Goal: Task Accomplishment & Management: Complete application form

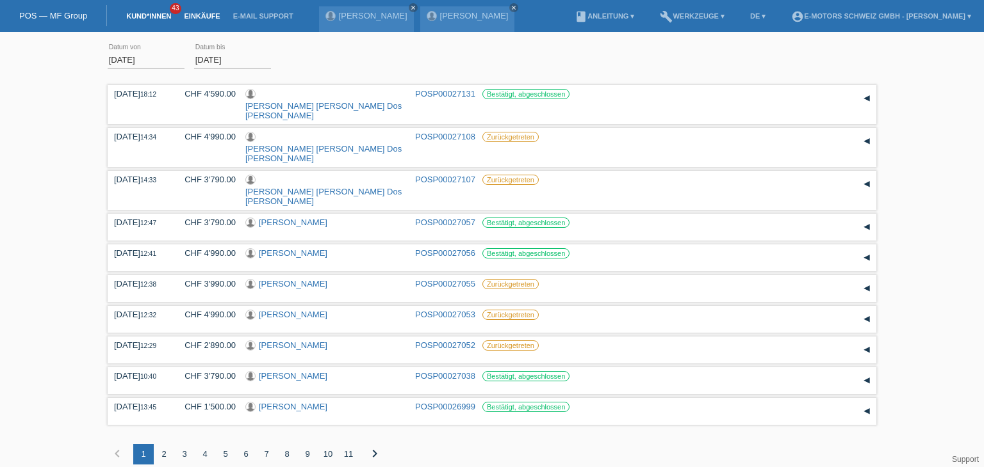
click at [143, 16] on link "Kund*innen" at bounding box center [149, 16] width 58 height 8
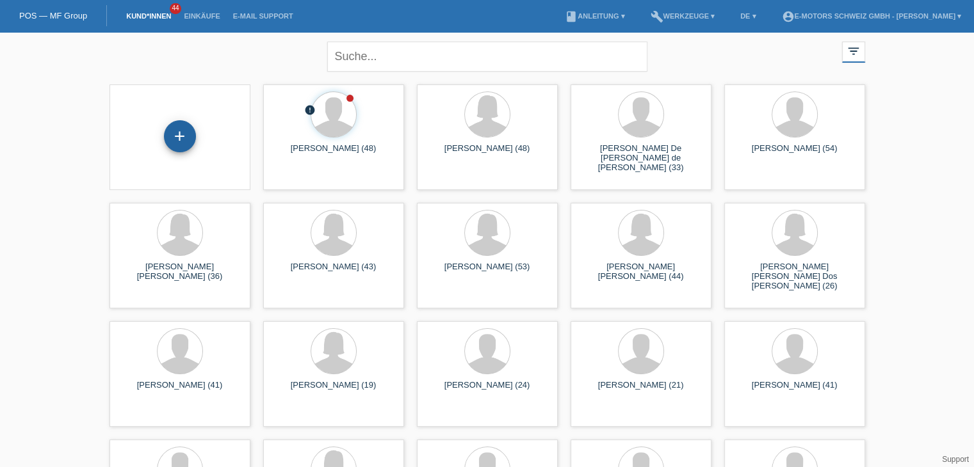
click at [178, 139] on div "+" at bounding box center [180, 136] width 32 height 32
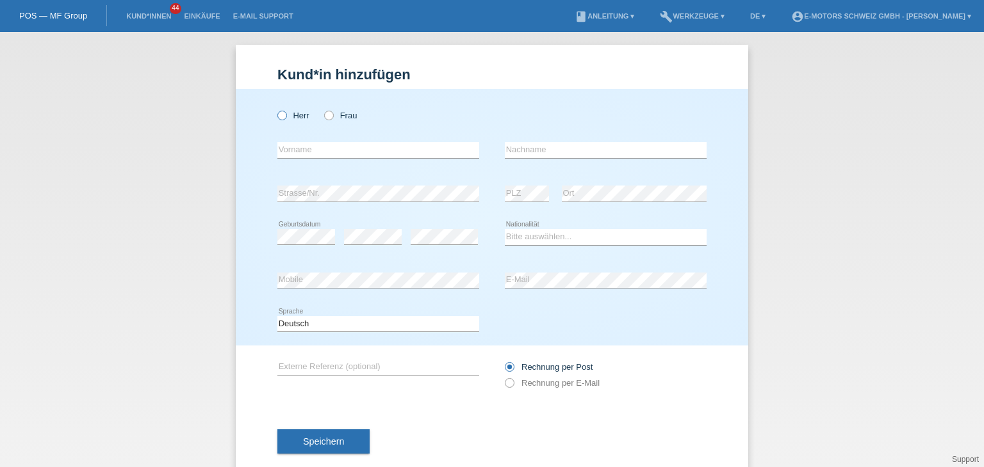
click at [275, 109] on icon at bounding box center [275, 109] width 0 height 0
click at [279, 117] on input "Herr" at bounding box center [281, 115] width 8 height 8
radio input "true"
click at [288, 152] on input "text" at bounding box center [378, 150] width 202 height 16
click at [384, 152] on input "text" at bounding box center [378, 150] width 202 height 16
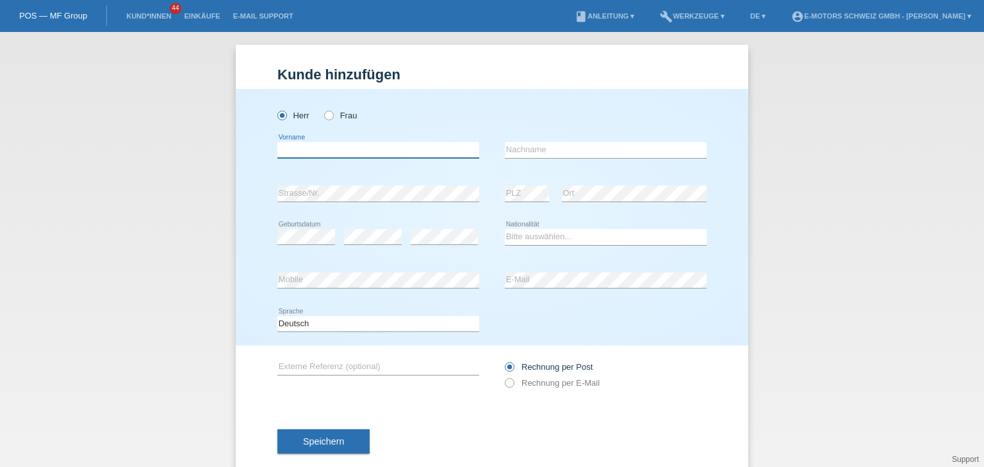
paste input "[PERSON_NAME]"
type input "[PERSON_NAME]"
click at [523, 149] on input "text" at bounding box center [606, 150] width 202 height 16
type input "Hösli"
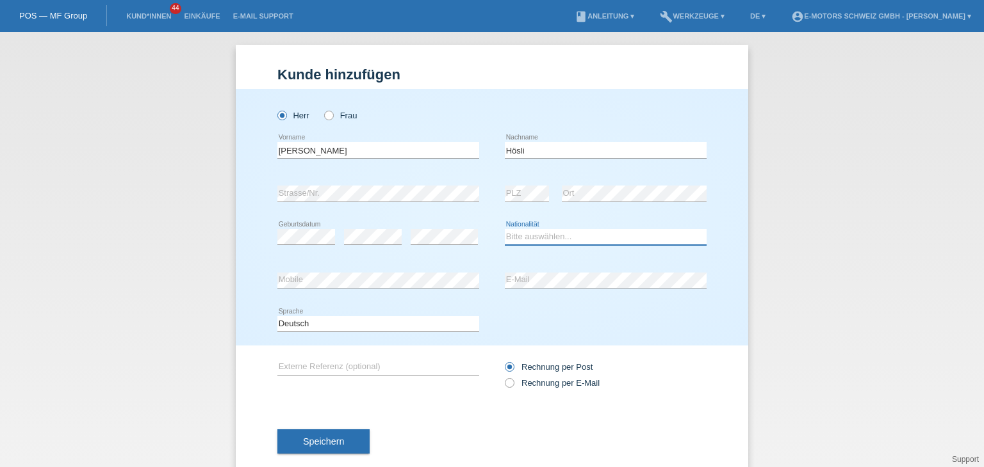
click at [527, 236] on select "Bitte auswählen... Schweiz Deutschland Liechtenstein Österreich ------------ Af…" at bounding box center [606, 236] width 202 height 15
select select "CH"
click at [505, 229] on select "Bitte auswählen... Schweiz Deutschland Liechtenstein Österreich ------------ Af…" at bounding box center [606, 236] width 202 height 15
click at [337, 224] on div "error Geburtsdatum error error" at bounding box center [378, 238] width 202 height 44
click at [305, 245] on icon at bounding box center [306, 245] width 58 height 1
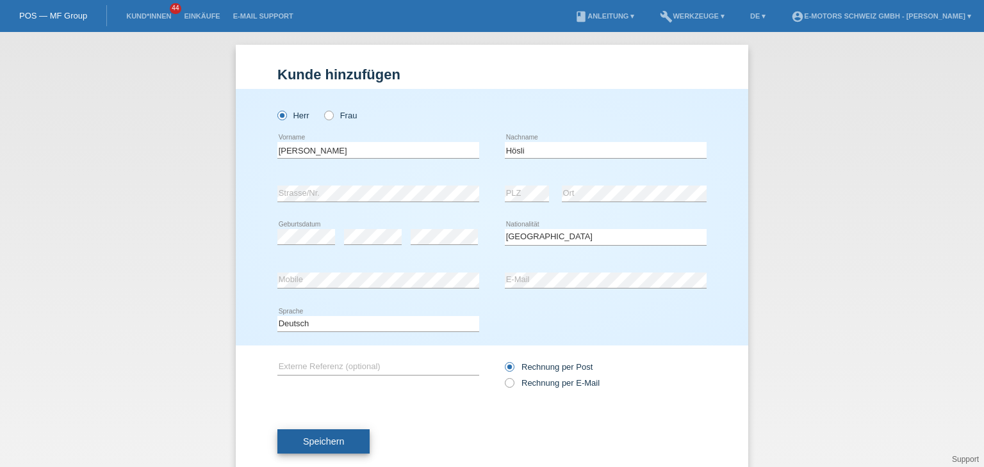
click at [296, 444] on button "Speichern" at bounding box center [323, 442] width 92 height 24
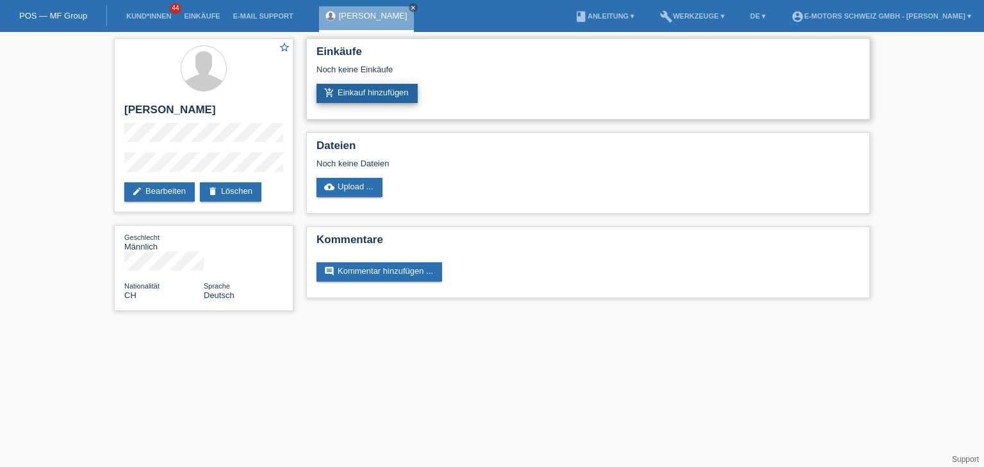
click at [369, 90] on link "add_shopping_cart Einkauf hinzufügen" at bounding box center [366, 93] width 101 height 19
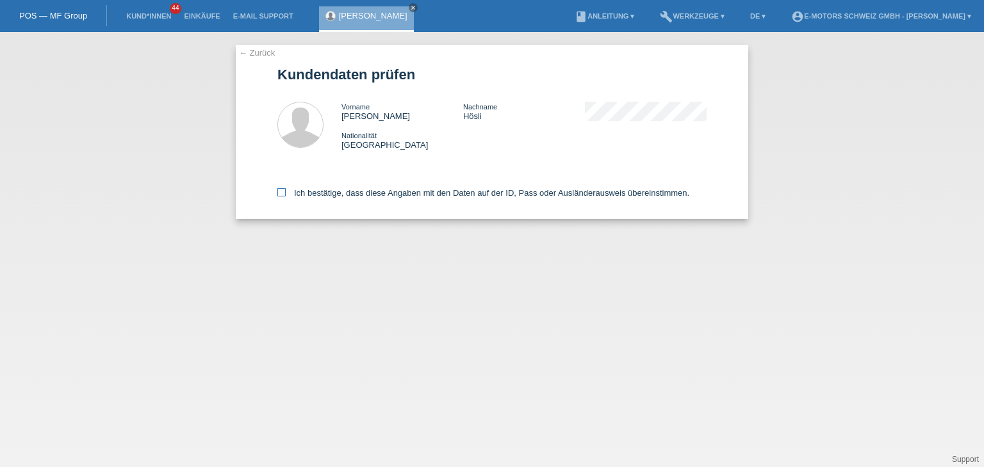
click at [287, 193] on label "Ich bestätige, dass diese Angaben mit den Daten auf der ID, Pass oder Ausländer…" at bounding box center [483, 193] width 412 height 10
click at [286, 193] on input "Ich bestätige, dass diese Angaben mit den Daten auf der ID, Pass oder Ausländer…" at bounding box center [281, 192] width 8 height 8
checkbox input "true"
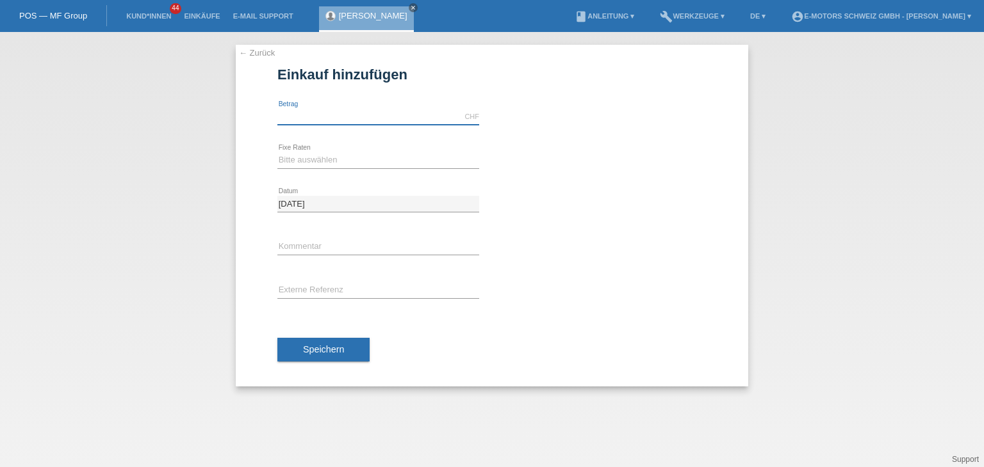
click at [331, 124] on input "text" at bounding box center [378, 117] width 202 height 16
type input "4"
type input "3790.00"
click at [295, 166] on select "Bitte auswählen 12 Raten 24 Raten 36 Raten 48 Raten" at bounding box center [378, 159] width 202 height 15
select select "214"
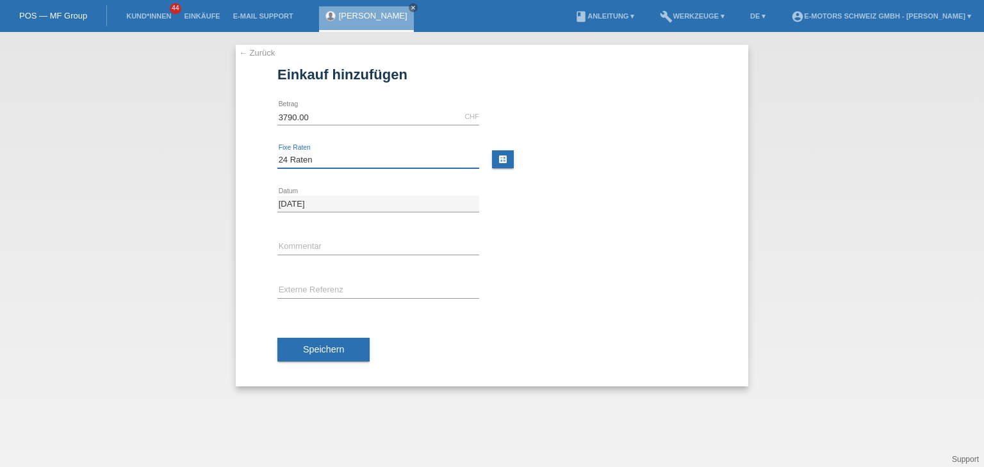
click at [277, 152] on select "Bitte auswählen 12 Raten 24 Raten 36 Raten 48 Raten" at bounding box center [378, 159] width 202 height 15
click at [313, 252] on input "text" at bounding box center [378, 247] width 202 height 16
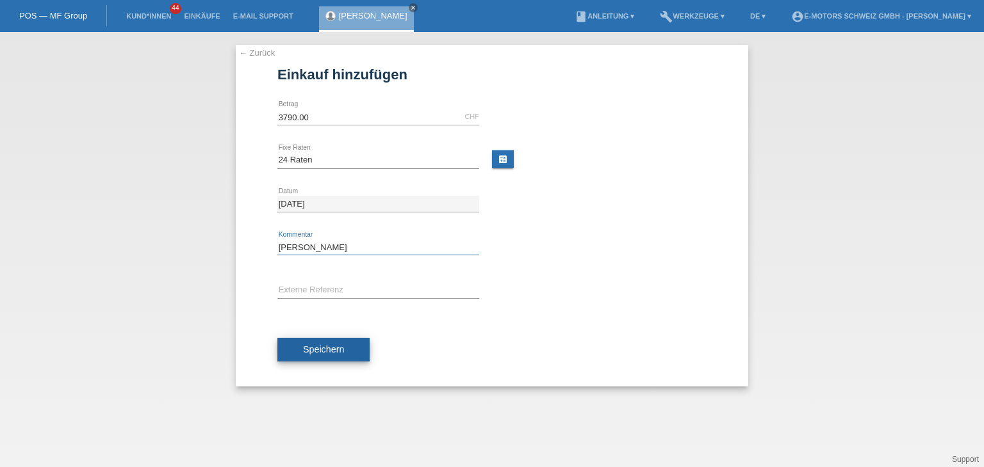
type input "[PERSON_NAME]"
click at [345, 352] on button "Speichern" at bounding box center [323, 350] width 92 height 24
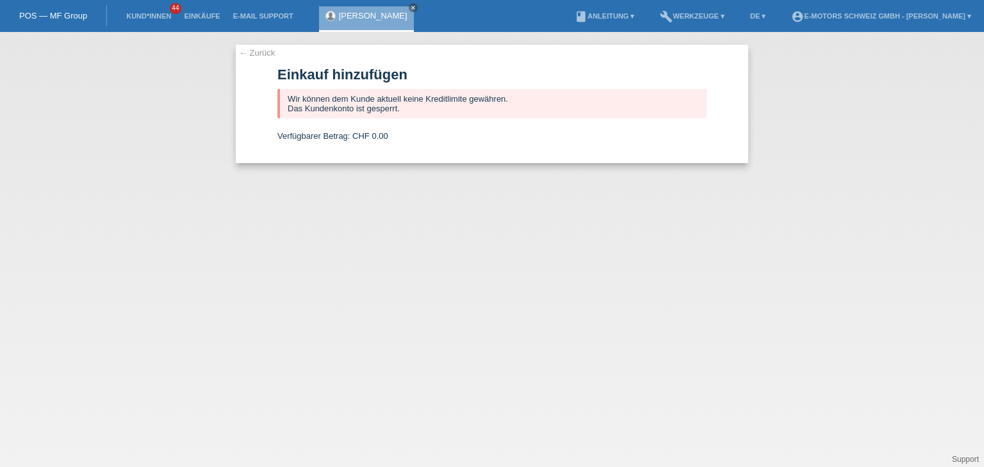
click at [250, 57] on link "← Zurück" at bounding box center [257, 53] width 36 height 10
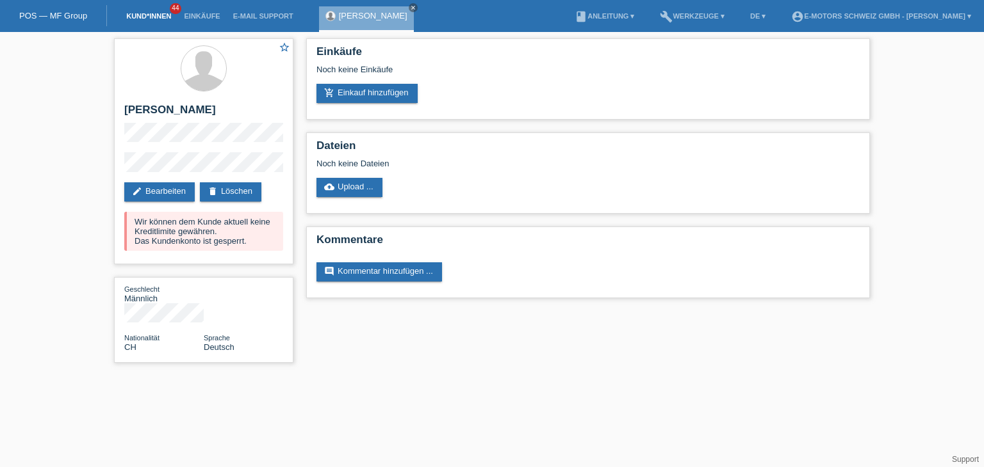
click at [143, 14] on link "Kund*innen" at bounding box center [149, 16] width 58 height 8
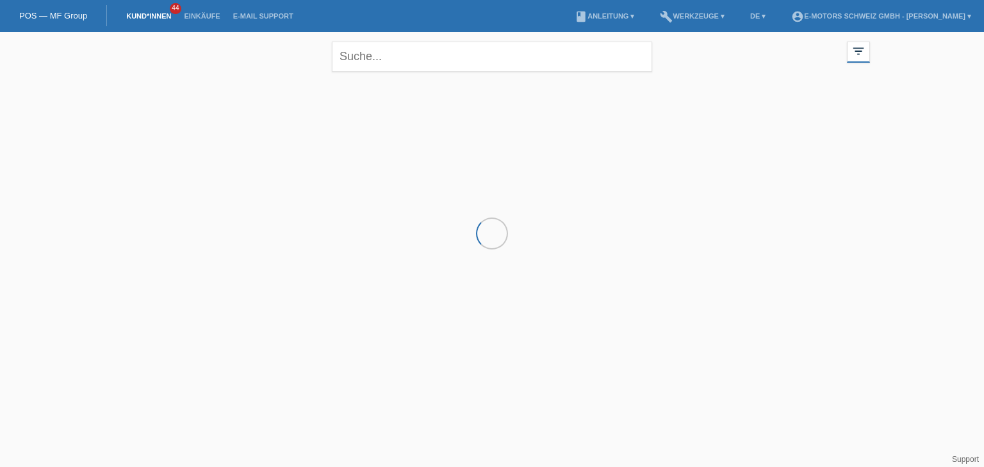
click at [206, 20] on link "Einkäufe" at bounding box center [201, 16] width 49 height 8
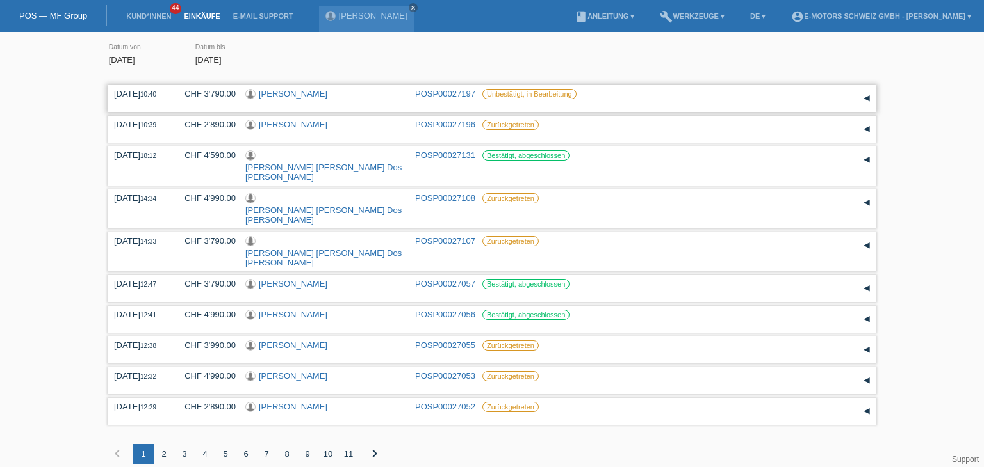
click at [290, 95] on link "[PERSON_NAME]" at bounding box center [293, 94] width 69 height 10
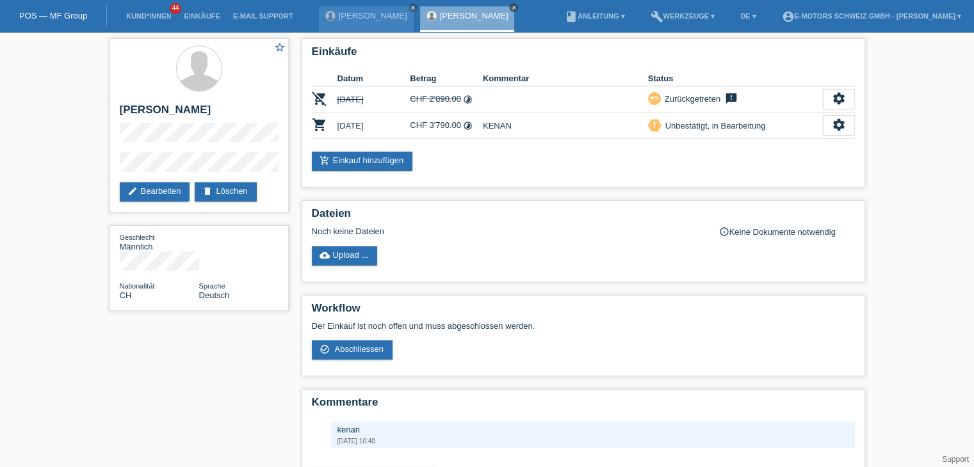
click at [510, 8] on icon "close" at bounding box center [513, 7] width 6 height 6
click at [410, 8] on icon "close" at bounding box center [413, 7] width 6 height 6
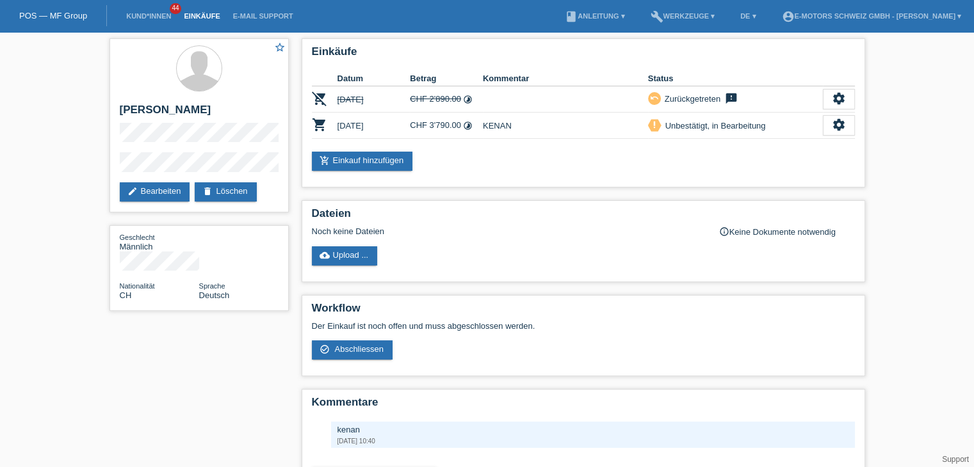
click at [195, 15] on link "Einkäufe" at bounding box center [201, 16] width 49 height 8
